Goal: Task Accomplishment & Management: Use online tool/utility

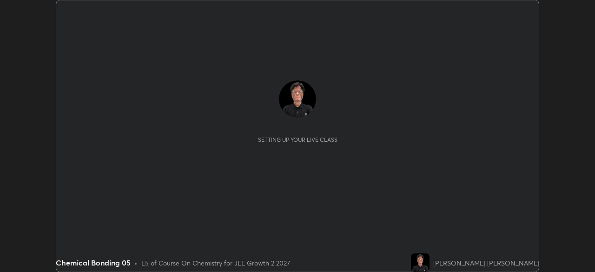
scroll to position [272, 594]
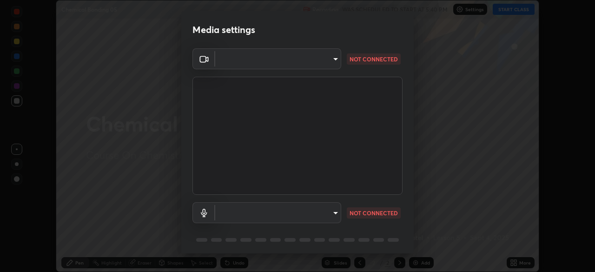
type input "648abb19764dab56075ae6cd3c13843a59c6a2446ad08d27c5b482b977c15b1c"
type input "default"
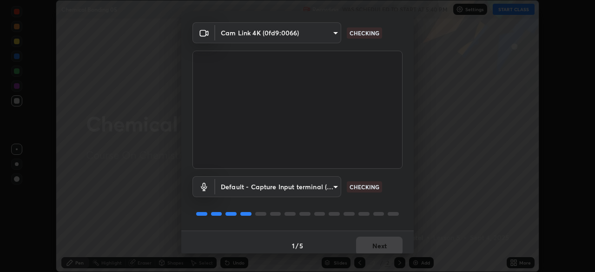
scroll to position [33, 0]
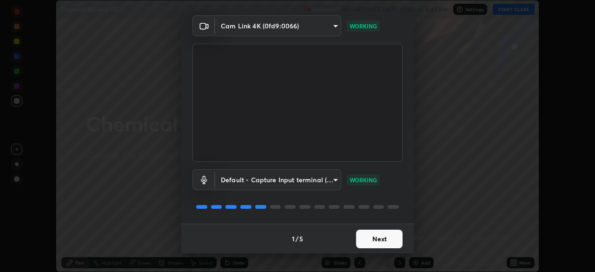
click at [362, 238] on button "Next" at bounding box center [379, 239] width 46 height 19
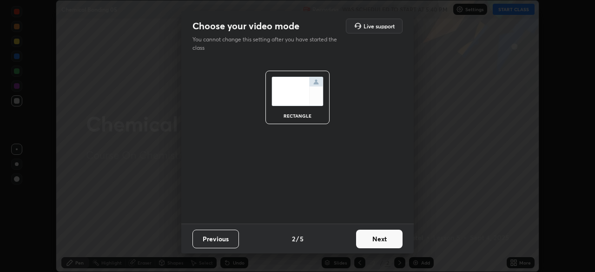
click at [366, 237] on button "Next" at bounding box center [379, 239] width 46 height 19
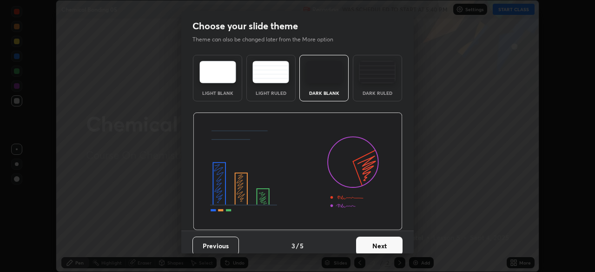
click at [366, 241] on button "Next" at bounding box center [379, 245] width 46 height 19
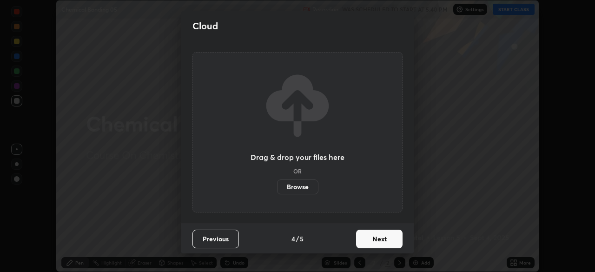
click at [288, 186] on label "Browse" at bounding box center [297, 186] width 41 height 15
click at [277, 186] on input "Browse" at bounding box center [277, 186] width 0 height 15
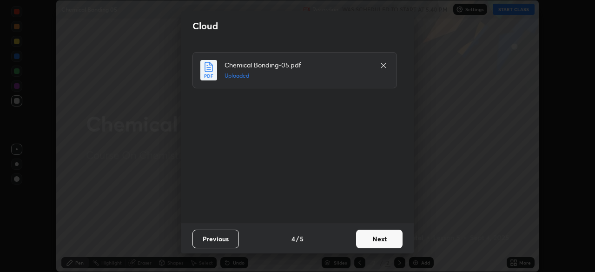
click at [374, 238] on button "Next" at bounding box center [379, 239] width 46 height 19
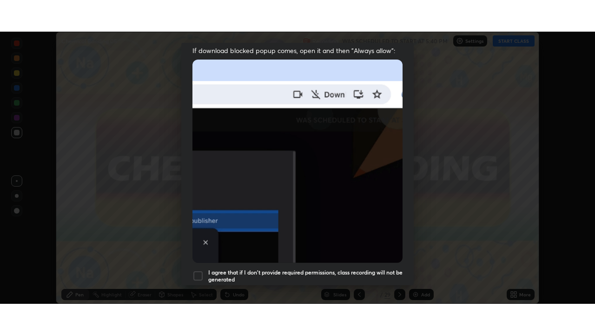
scroll to position [223, 0]
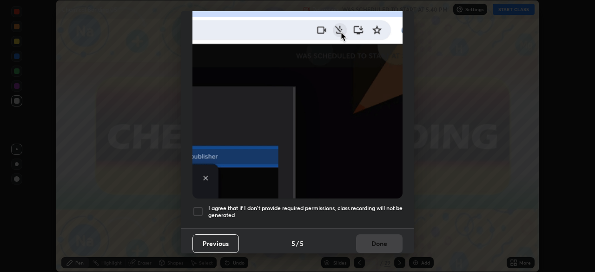
click at [197, 206] on div at bounding box center [197, 211] width 11 height 11
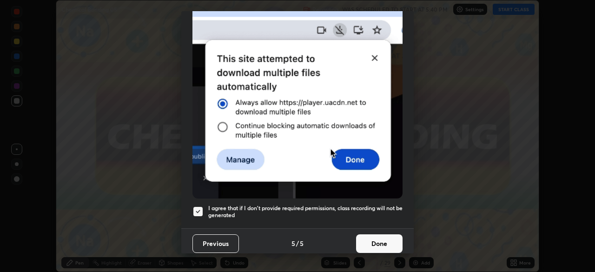
click at [364, 238] on button "Done" at bounding box center [379, 243] width 46 height 19
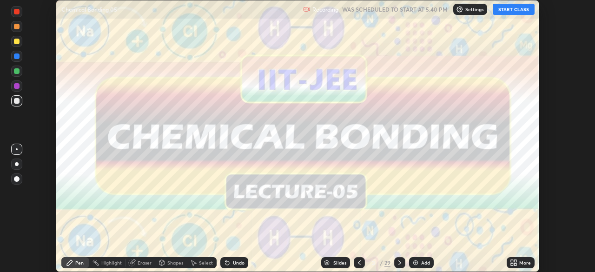
click at [512, 260] on icon at bounding box center [512, 261] width 2 height 2
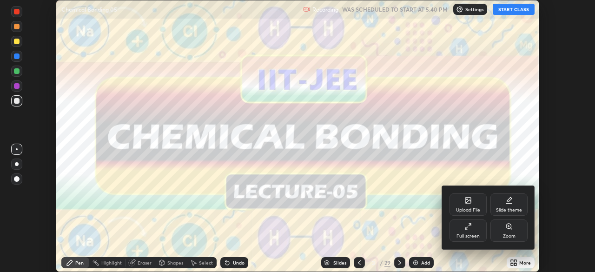
click at [467, 230] on div "Full screen" at bounding box center [467, 230] width 37 height 22
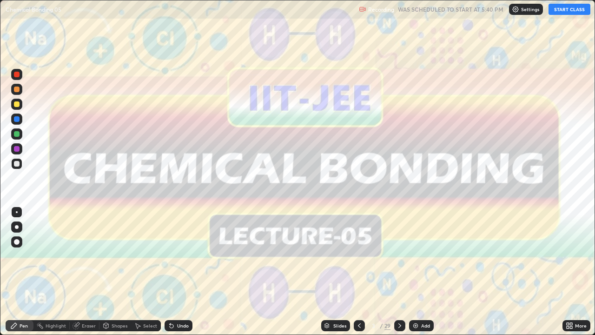
scroll to position [335, 595]
click at [568, 9] on button "START CLASS" at bounding box center [569, 9] width 42 height 11
click at [398, 271] on icon at bounding box center [399, 325] width 3 height 5
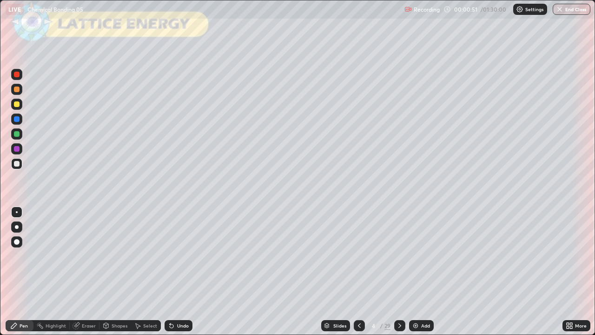
click at [17, 104] on div at bounding box center [17, 104] width 6 height 6
click at [16, 240] on div at bounding box center [17, 242] width 6 height 6
click at [171, 271] on icon at bounding box center [172, 326] width 4 height 4
click at [171, 271] on div "Undo" at bounding box center [178, 325] width 28 height 11
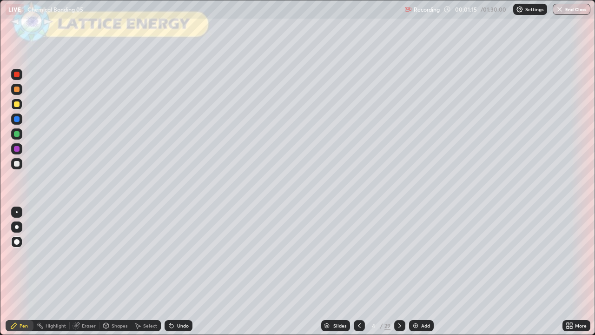
click at [171, 271] on div "Undo" at bounding box center [178, 325] width 28 height 11
click at [170, 271] on div "Undo" at bounding box center [177, 325] width 32 height 19
click at [168, 271] on div "Undo" at bounding box center [177, 325] width 32 height 19
click at [166, 271] on div "Undo" at bounding box center [177, 325] width 32 height 19
click at [165, 271] on div "Undo" at bounding box center [178, 325] width 28 height 11
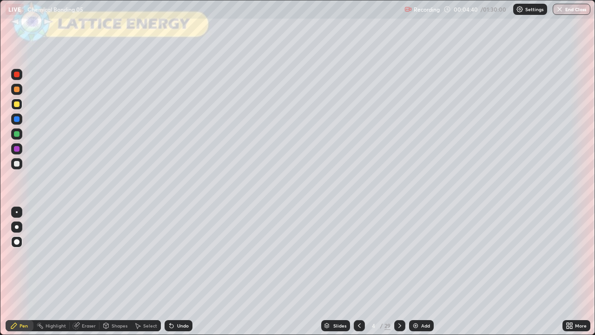
click at [398, 271] on icon at bounding box center [399, 325] width 7 height 7
click at [334, 271] on div "Slides" at bounding box center [339, 325] width 13 height 5
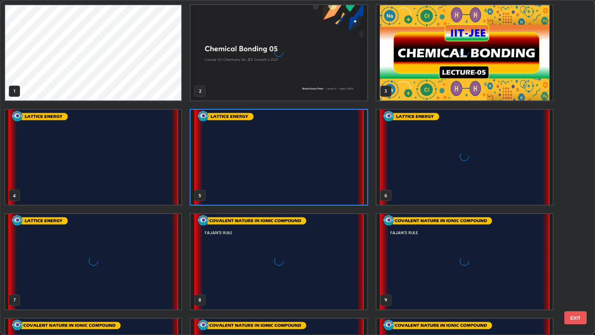
scroll to position [331, 589]
click at [217, 252] on img "grid" at bounding box center [279, 261] width 176 height 95
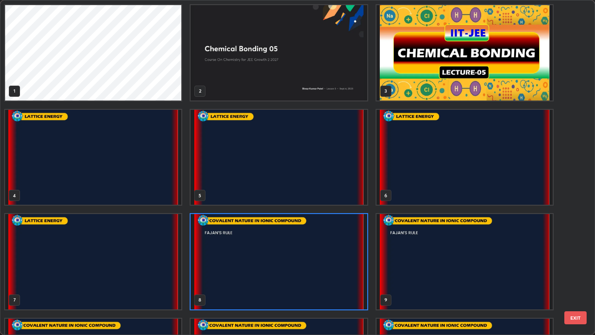
click at [240, 246] on img "grid" at bounding box center [279, 261] width 176 height 95
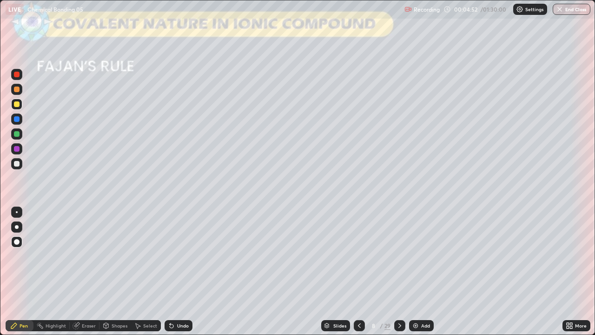
click at [237, 247] on img "grid" at bounding box center [279, 261] width 176 height 95
click at [110, 271] on div "Shapes" at bounding box center [115, 325] width 32 height 11
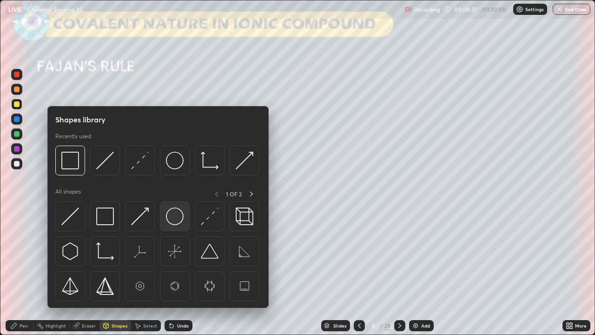
click at [171, 217] on img at bounding box center [175, 216] width 18 height 18
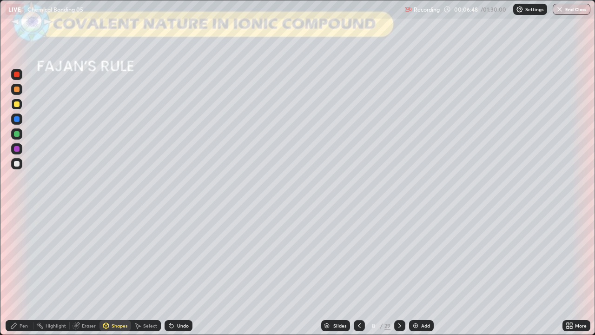
click at [23, 271] on div "Pen" at bounding box center [24, 325] width 8 height 5
click at [18, 164] on div at bounding box center [17, 164] width 6 height 6
click at [145, 271] on div "Select" at bounding box center [150, 325] width 14 height 5
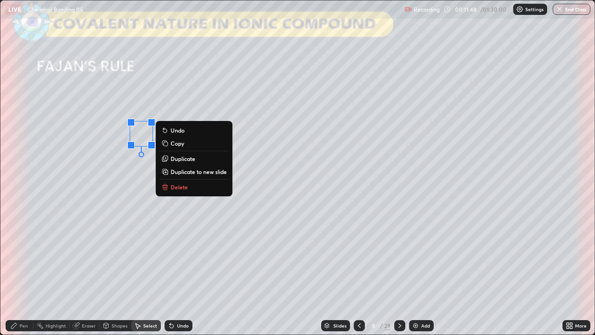
click at [178, 158] on p "Duplicate" at bounding box center [183, 158] width 25 height 7
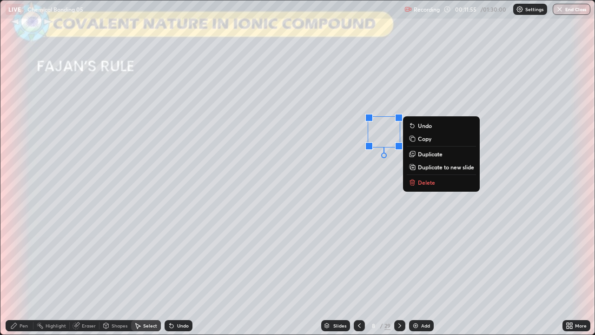
click at [368, 186] on div "0 ° Undo Copy Duplicate Duplicate to new slide Delete" at bounding box center [297, 167] width 594 height 334
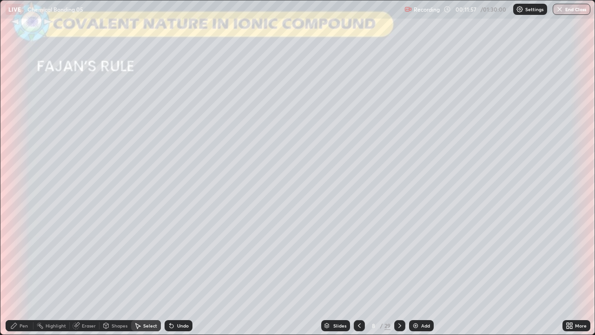
click at [23, 271] on div "Pen" at bounding box center [20, 325] width 28 height 11
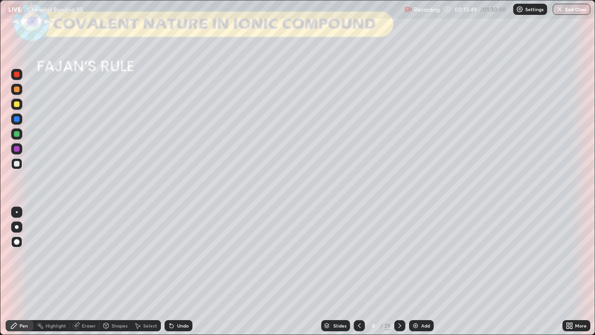
click at [16, 135] on div at bounding box center [17, 134] width 6 height 6
click at [172, 271] on icon at bounding box center [171, 325] width 7 height 7
click at [399, 271] on icon at bounding box center [399, 325] width 7 height 7
click at [16, 105] on div at bounding box center [17, 104] width 6 height 6
click at [358, 271] on icon at bounding box center [358, 325] width 7 height 7
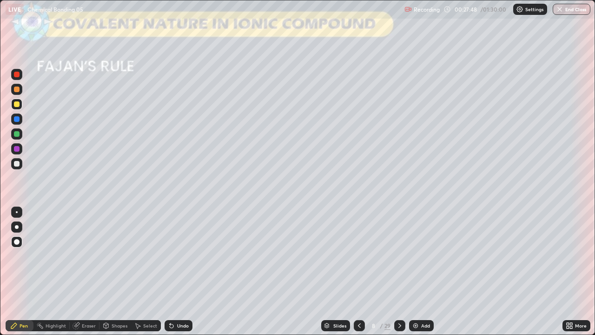
click at [399, 271] on icon at bounding box center [399, 325] width 7 height 7
click at [17, 164] on div at bounding box center [17, 164] width 6 height 6
click at [113, 271] on div "Shapes" at bounding box center [120, 325] width 16 height 5
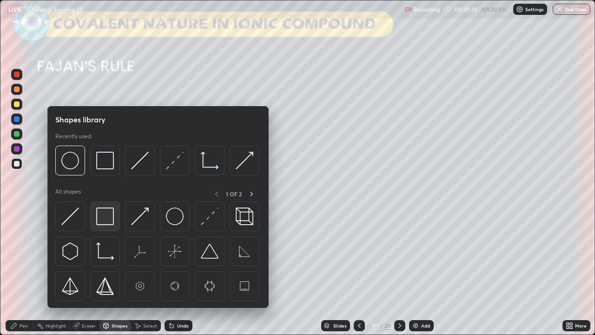
click at [105, 212] on img at bounding box center [105, 216] width 18 height 18
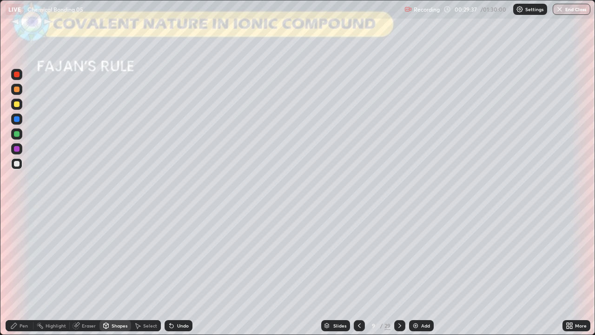
click at [16, 134] on div at bounding box center [17, 134] width 6 height 6
click at [15, 164] on div at bounding box center [17, 164] width 6 height 6
click at [19, 107] on div at bounding box center [16, 104] width 11 height 11
click at [20, 271] on div "Pen" at bounding box center [24, 325] width 8 height 5
click at [399, 271] on icon at bounding box center [399, 325] width 3 height 5
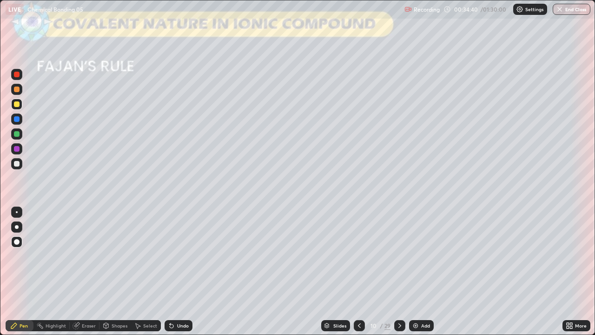
click at [17, 104] on div at bounding box center [17, 104] width 6 height 6
click at [18, 165] on div at bounding box center [17, 164] width 6 height 6
click at [15, 134] on div at bounding box center [17, 134] width 6 height 6
click at [400, 271] on icon at bounding box center [399, 325] width 7 height 7
click at [17, 163] on div at bounding box center [17, 164] width 6 height 6
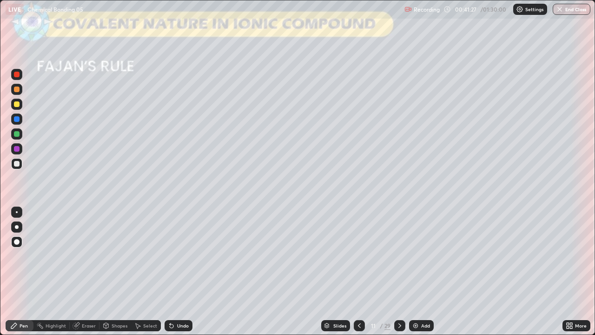
click at [17, 105] on div at bounding box center [17, 104] width 6 height 6
click at [17, 134] on div at bounding box center [17, 134] width 6 height 6
click at [17, 149] on div at bounding box center [17, 149] width 6 height 6
click at [398, 271] on icon at bounding box center [399, 325] width 7 height 7
click at [16, 105] on div at bounding box center [17, 104] width 6 height 6
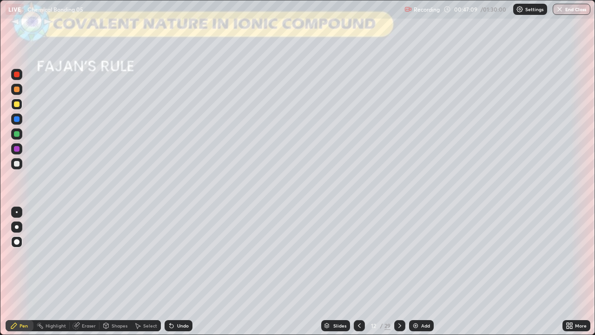
click at [16, 164] on div at bounding box center [17, 164] width 6 height 6
click at [17, 134] on div at bounding box center [17, 134] width 6 height 6
click at [397, 271] on icon at bounding box center [399, 325] width 7 height 7
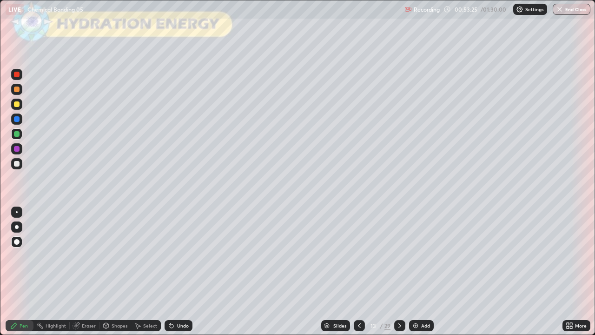
click at [17, 106] on div at bounding box center [17, 104] width 6 height 6
click at [17, 135] on div at bounding box center [17, 134] width 6 height 6
click at [18, 105] on div at bounding box center [17, 104] width 6 height 6
click at [17, 133] on div at bounding box center [17, 134] width 6 height 6
click at [399, 271] on icon at bounding box center [399, 325] width 7 height 7
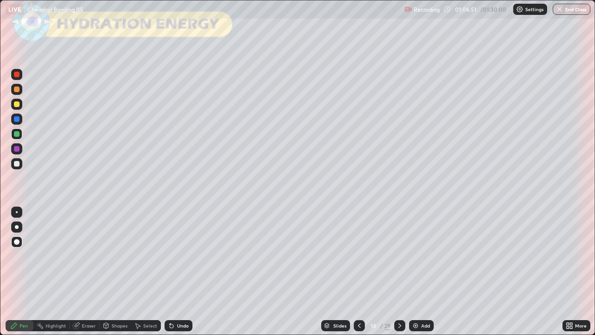
click at [16, 164] on div at bounding box center [17, 164] width 6 height 6
click at [141, 271] on div "Select" at bounding box center [146, 325] width 30 height 11
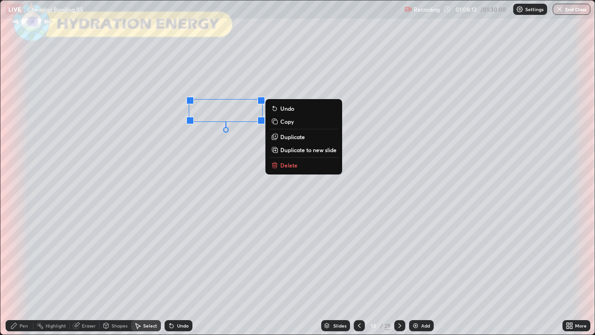
click at [27, 271] on div "Pen" at bounding box center [24, 325] width 8 height 5
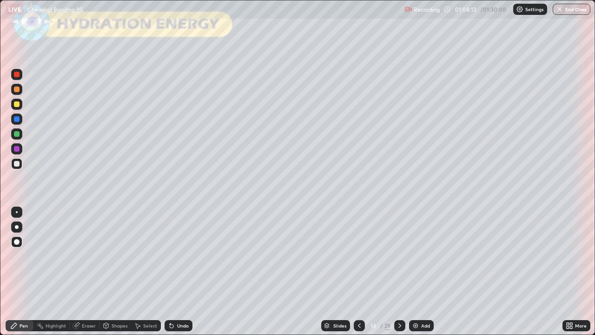
click at [19, 134] on div at bounding box center [17, 134] width 6 height 6
click at [14, 103] on div at bounding box center [17, 104] width 6 height 6
click at [398, 271] on icon at bounding box center [399, 325] width 7 height 7
click at [15, 164] on div at bounding box center [17, 164] width 6 height 6
click at [20, 103] on div at bounding box center [16, 104] width 11 height 11
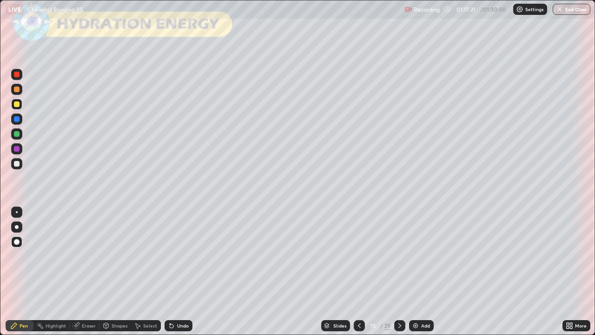
click at [18, 132] on div at bounding box center [17, 134] width 6 height 6
click at [18, 164] on div at bounding box center [17, 164] width 6 height 6
click at [572, 9] on button "End Class" at bounding box center [571, 9] width 38 height 11
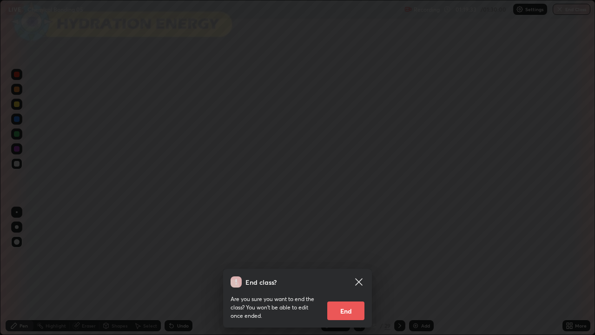
click at [341, 271] on button "End" at bounding box center [345, 310] width 37 height 19
